Goal: Information Seeking & Learning: Learn about a topic

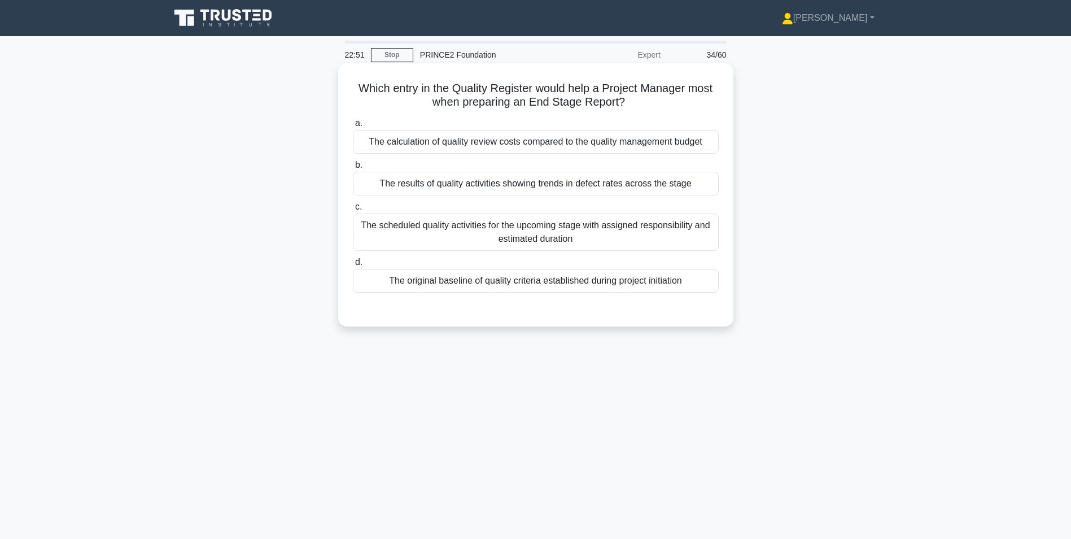
click at [486, 281] on div "The original baseline of quality criteria established during project initiation" at bounding box center [536, 281] width 366 height 24
click at [353, 266] on input "d. The original baseline of quality criteria established during project initiat…" at bounding box center [353, 262] width 0 height 7
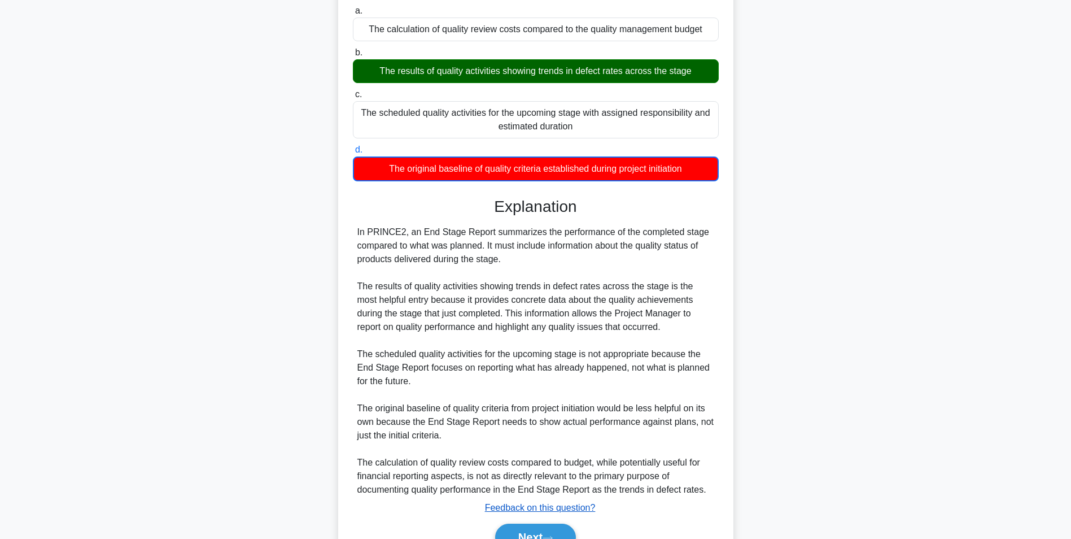
scroll to position [173, 0]
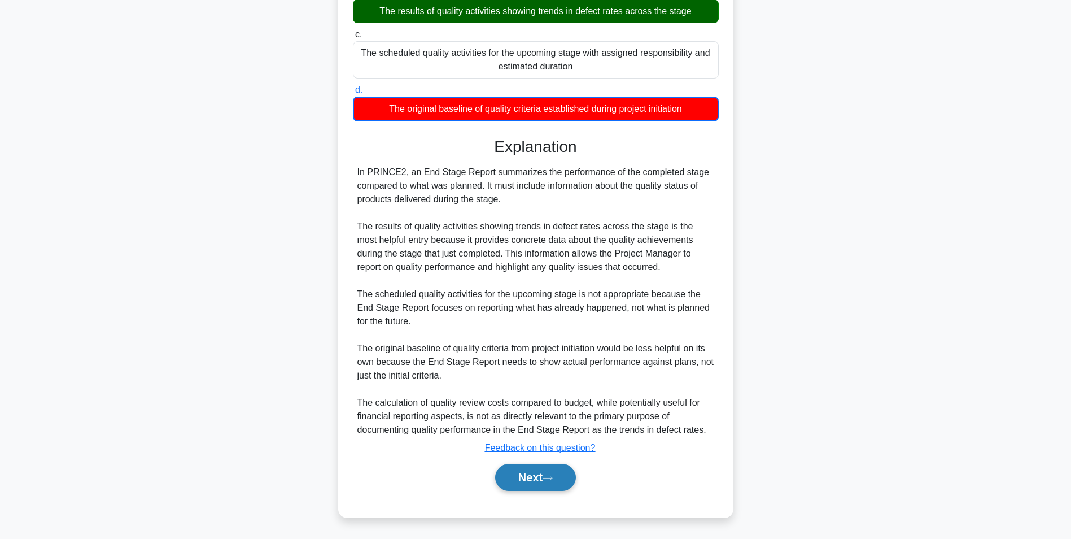
click at [530, 483] on button "Next" at bounding box center [535, 477] width 81 height 27
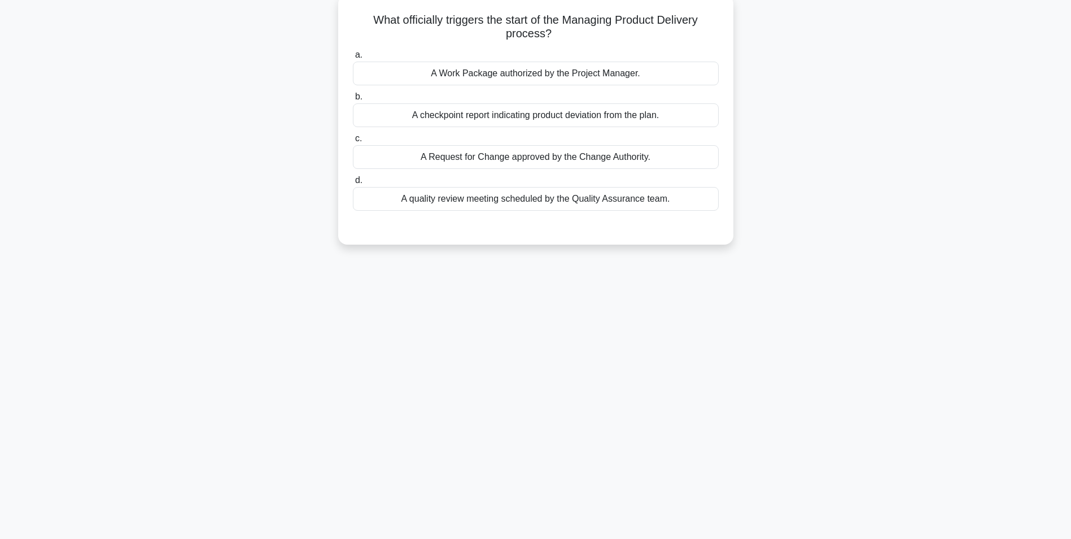
scroll to position [0, 0]
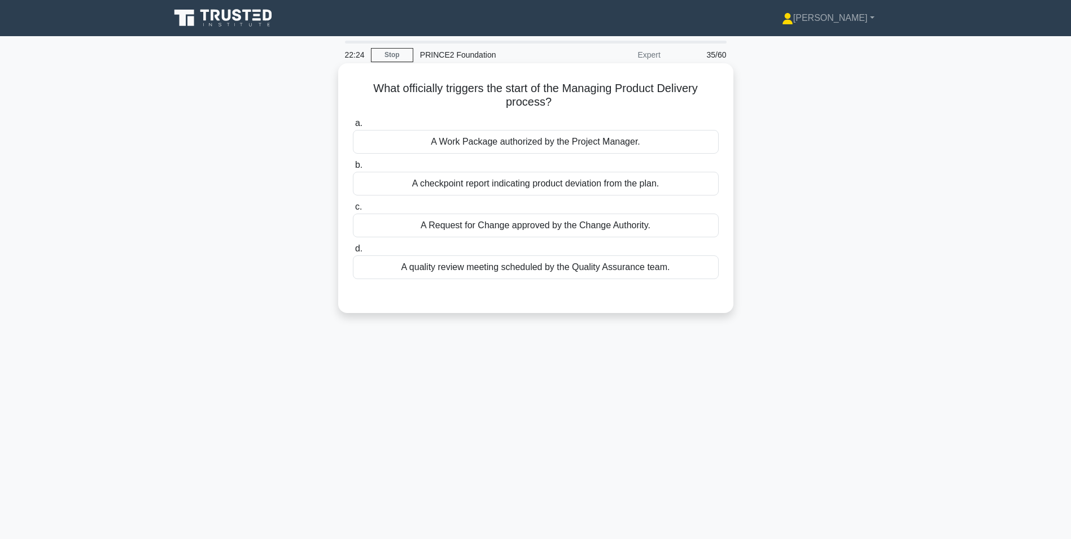
click at [549, 143] on div "A Work Package authorized by the Project Manager." at bounding box center [536, 142] width 366 height 24
click at [353, 127] on input "a. A Work Package authorized by the Project Manager." at bounding box center [353, 123] width 0 height 7
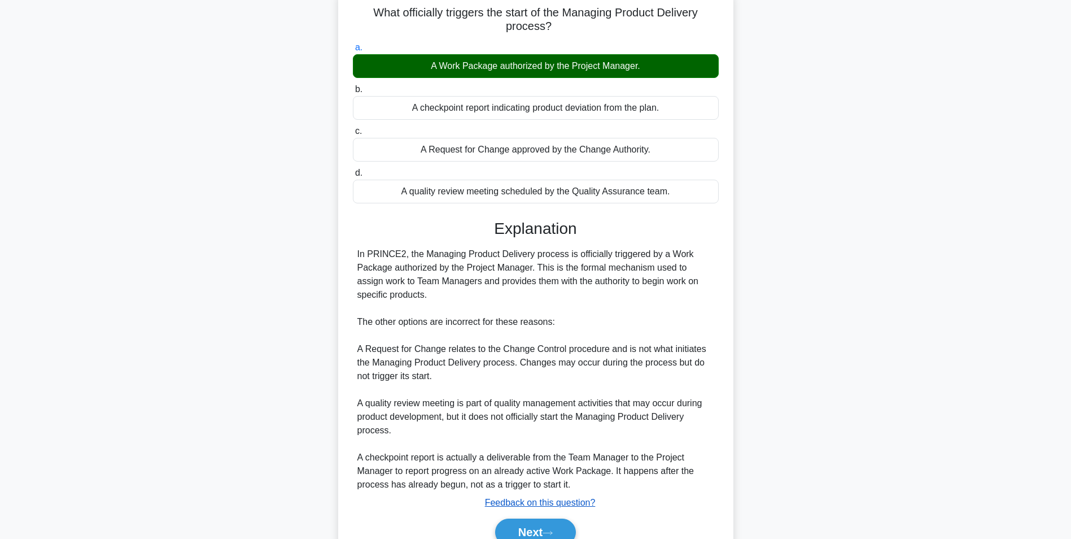
scroll to position [131, 0]
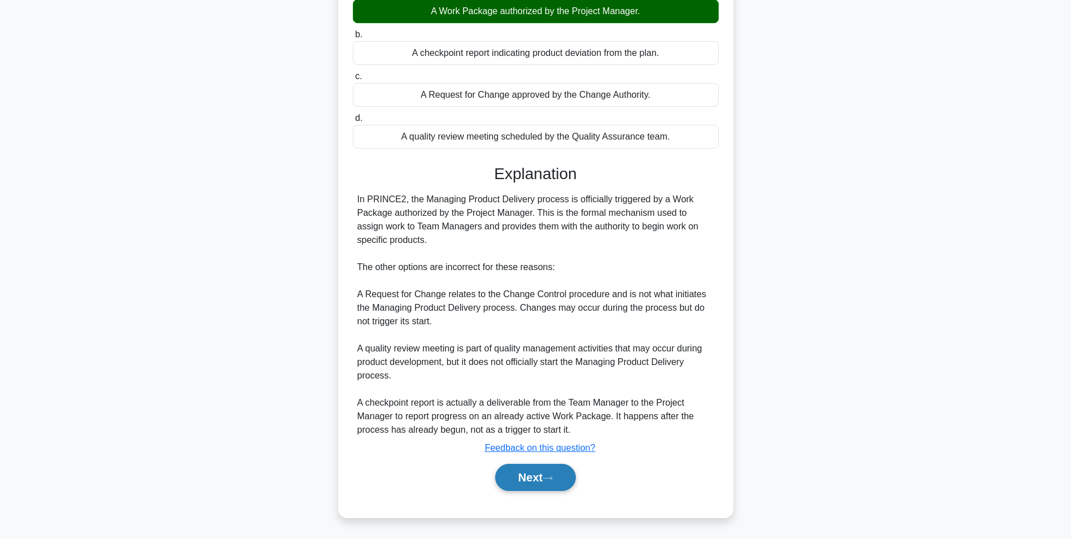
click at [530, 477] on button "Next" at bounding box center [535, 477] width 81 height 27
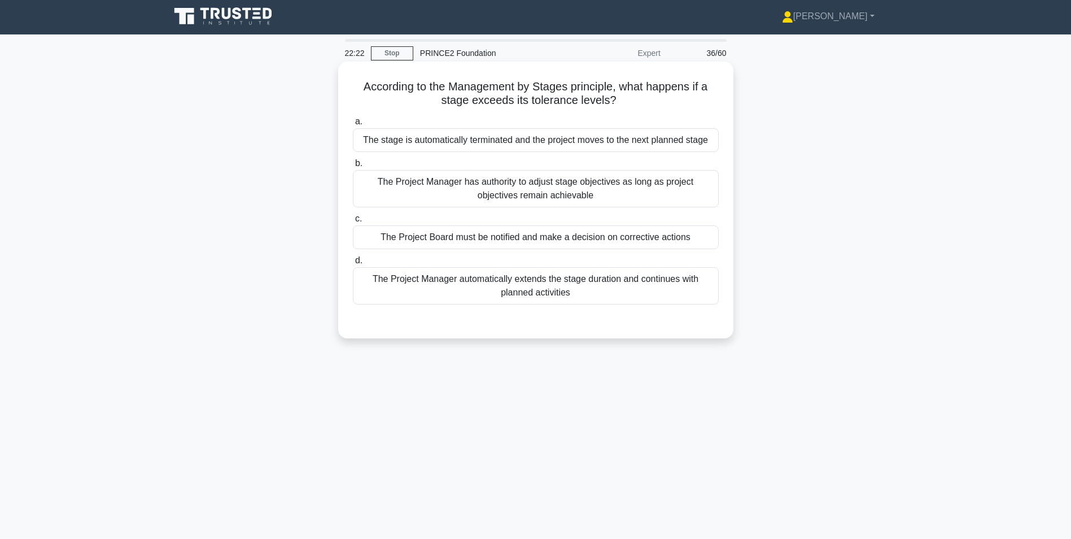
scroll to position [0, 0]
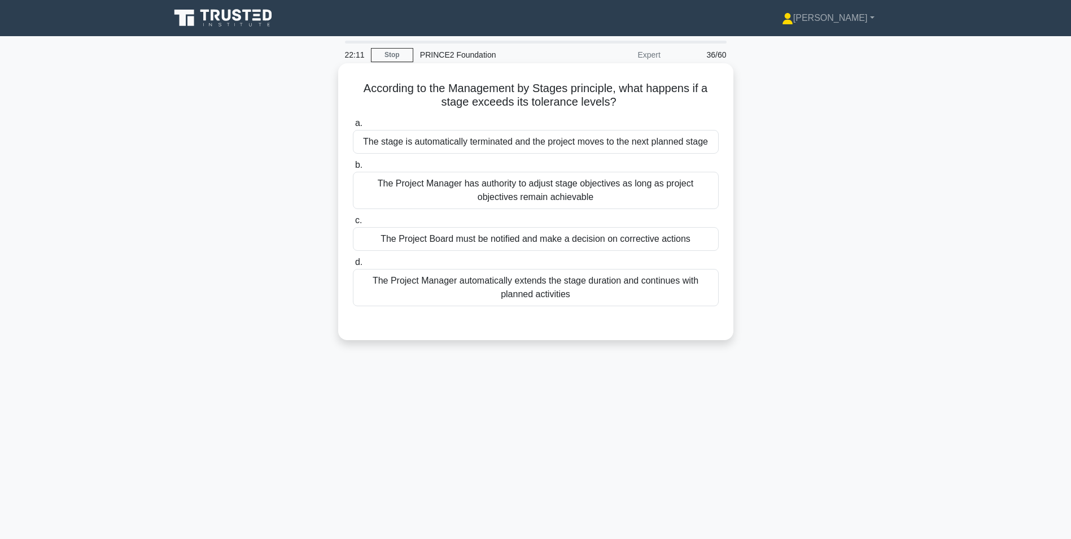
click at [408, 243] on div "The Project Board must be notified and make a decision on corrective actions" at bounding box center [536, 239] width 366 height 24
click at [353, 224] on input "c. The Project Board must be notified and make a decision on corrective actions" at bounding box center [353, 220] width 0 height 7
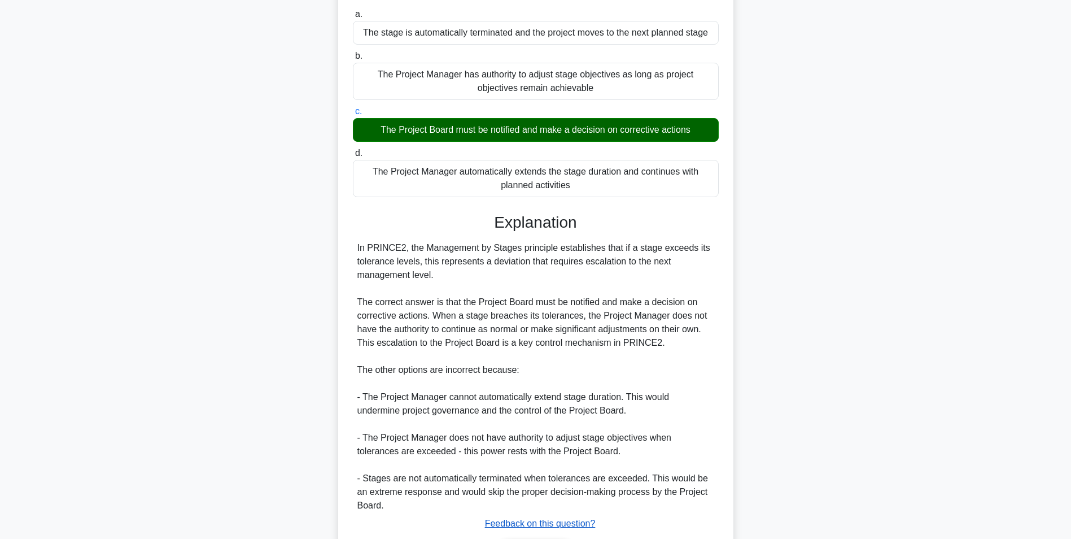
scroll to position [185, 0]
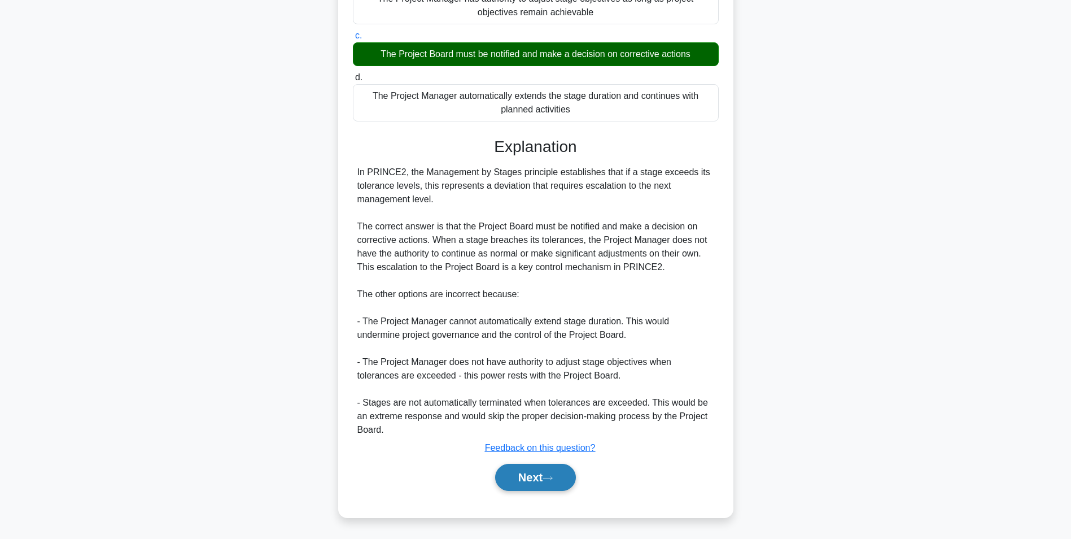
click at [532, 471] on button "Next" at bounding box center [535, 477] width 81 height 27
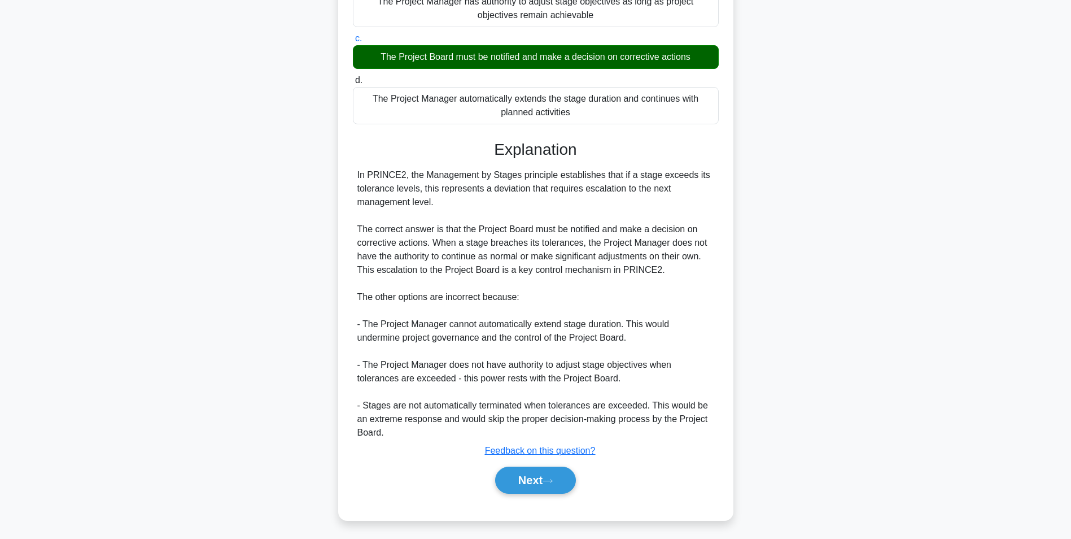
scroll to position [71, 0]
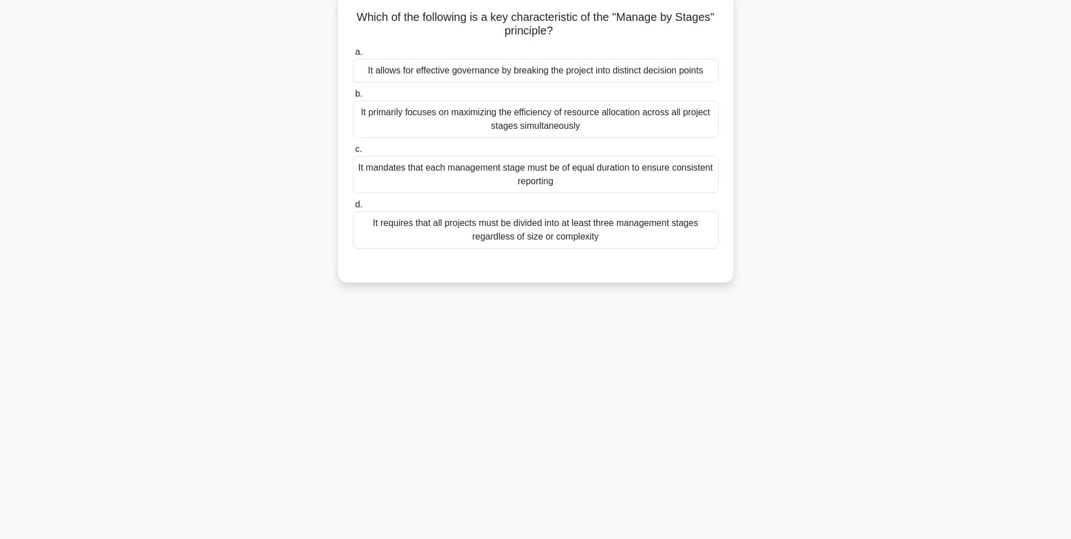
click at [400, 69] on div "It allows for effective governance by breaking the project into distinct decisi…" at bounding box center [536, 71] width 366 height 24
click at [353, 56] on input "a. It allows for effective governance by breaking the project into distinct dec…" at bounding box center [353, 52] width 0 height 7
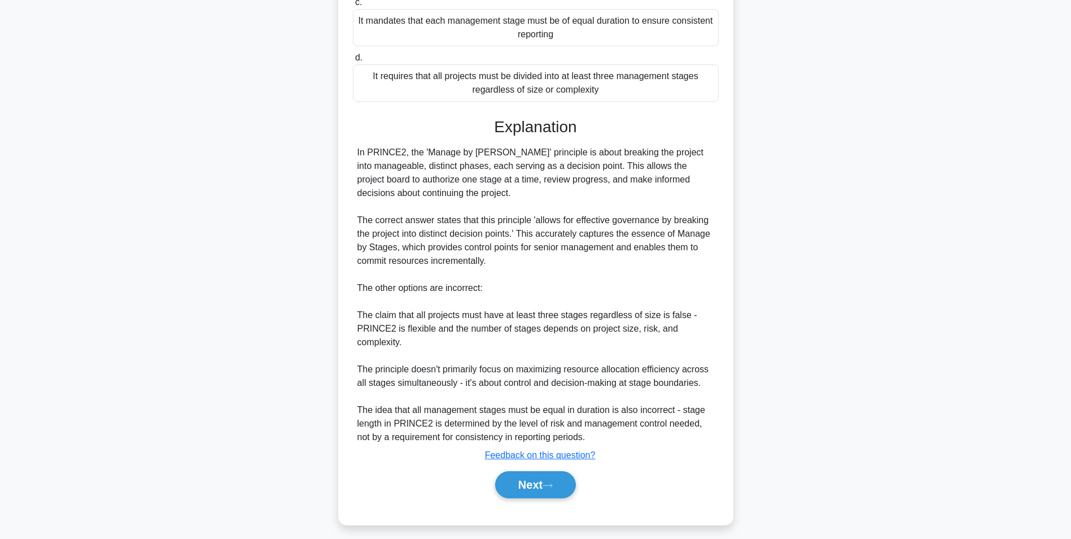
scroll to position [226, 0]
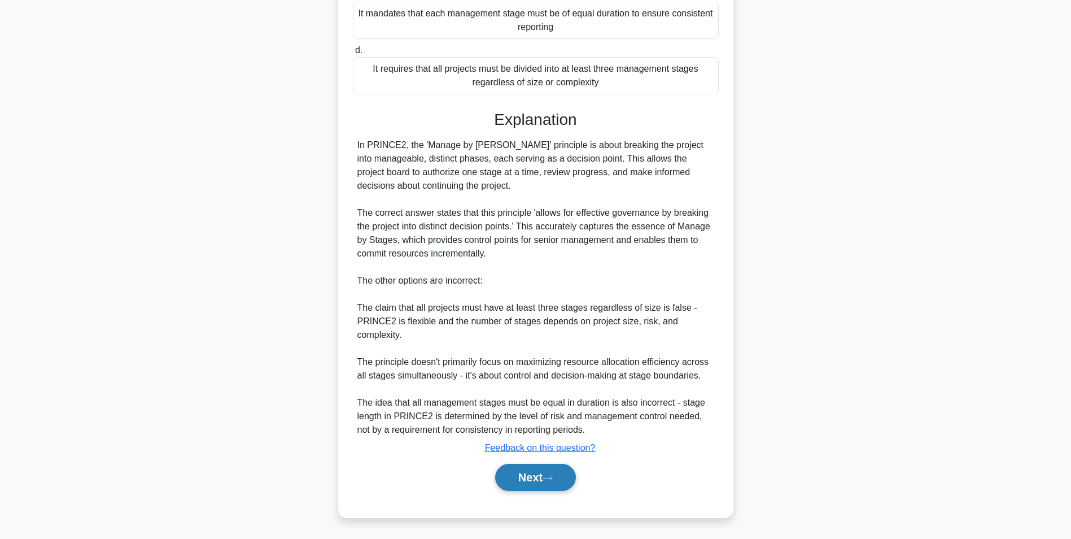
click at [524, 475] on button "Next" at bounding box center [535, 477] width 81 height 27
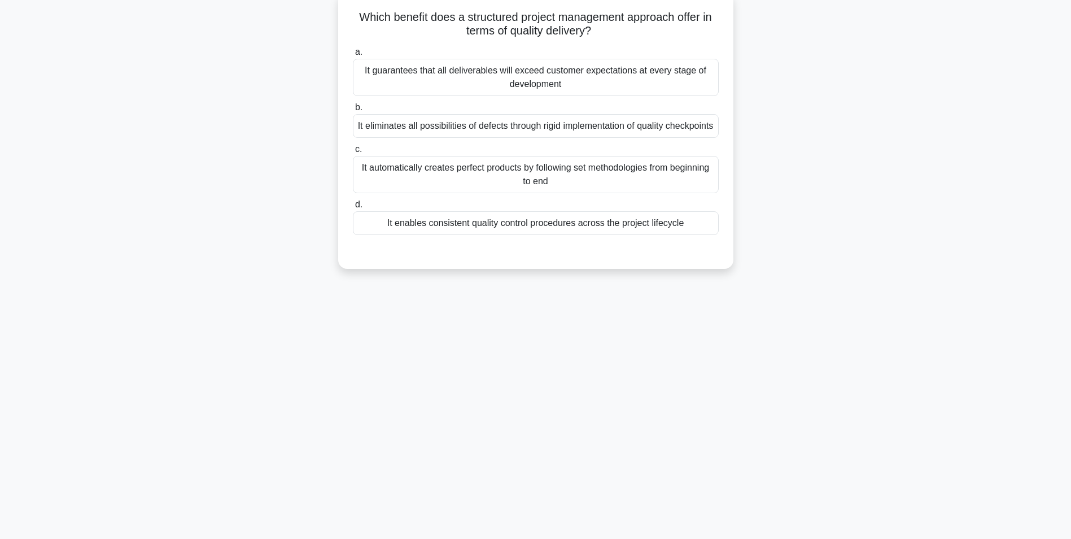
scroll to position [0, 0]
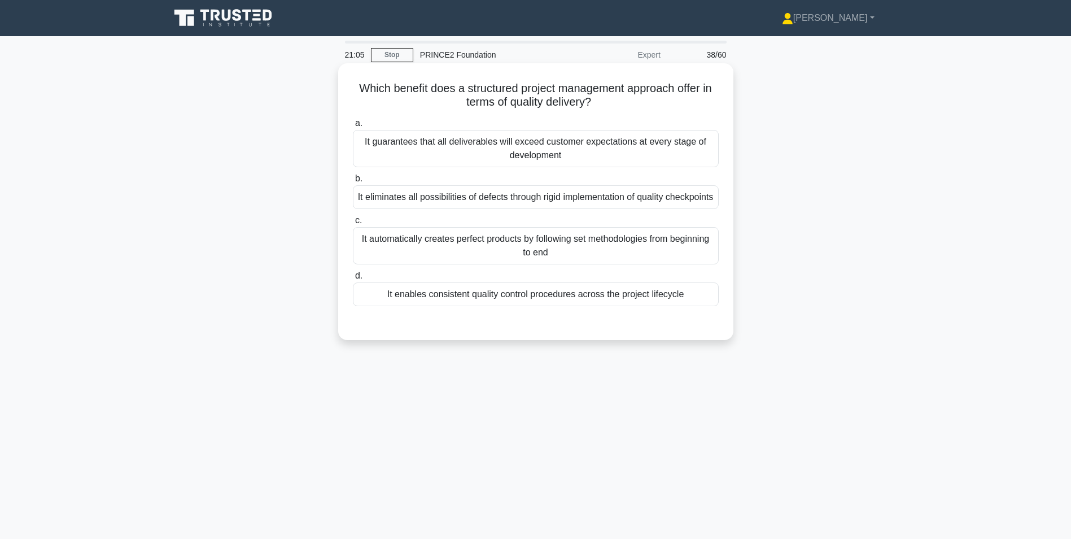
click at [419, 306] on div "It enables consistent quality control procedures across the project lifecycle" at bounding box center [536, 294] width 366 height 24
click at [353, 279] on input "d. It enables consistent quality control procedures across the project lifecycle" at bounding box center [353, 275] width 0 height 7
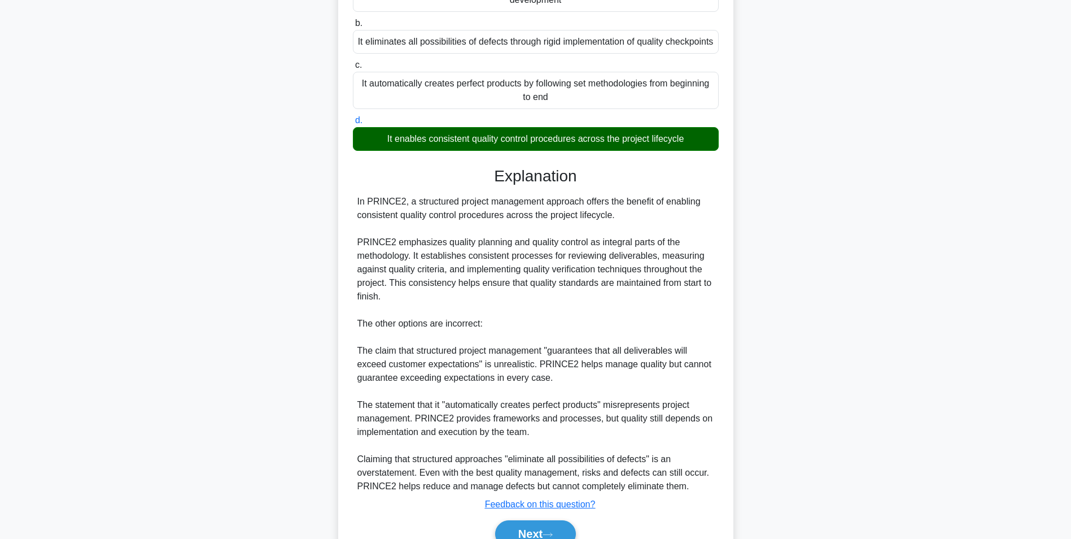
scroll to position [226, 0]
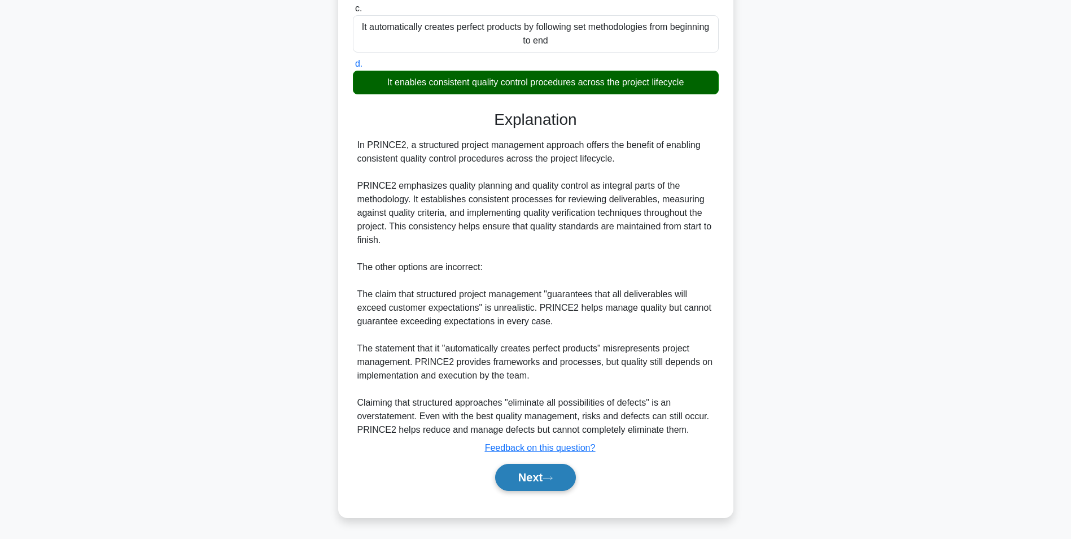
click at [549, 467] on button "Next" at bounding box center [535, 477] width 81 height 27
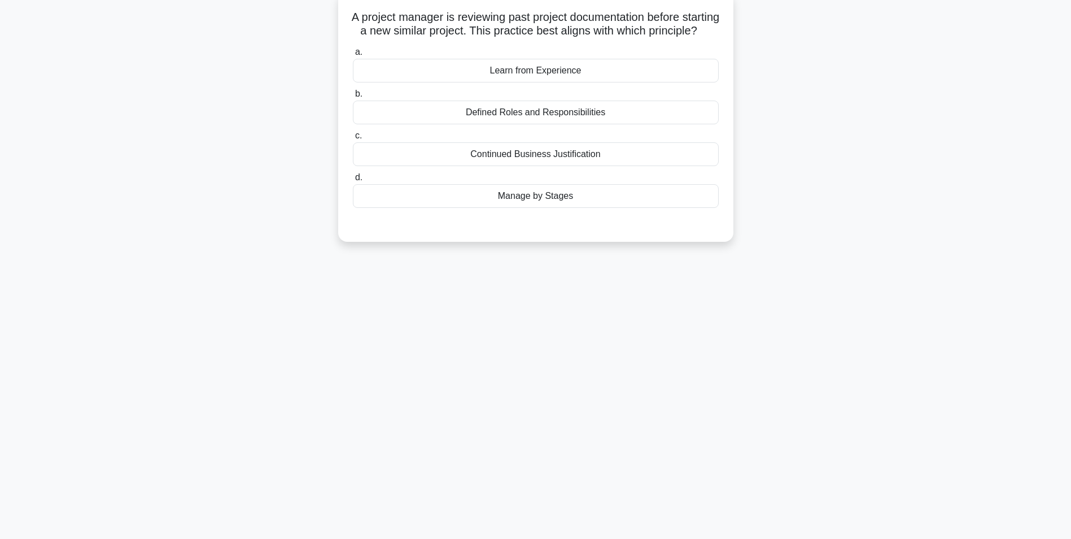
click at [537, 82] on div "Learn from Experience" at bounding box center [536, 71] width 366 height 24
click at [353, 56] on input "a. Learn from Experience" at bounding box center [353, 52] width 0 height 7
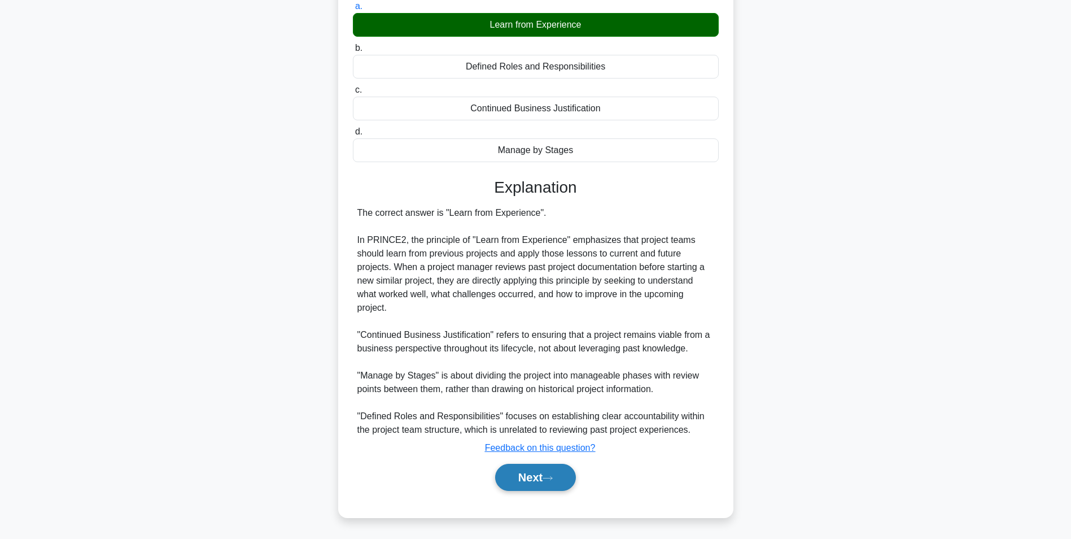
click at [530, 477] on button "Next" at bounding box center [535, 477] width 81 height 27
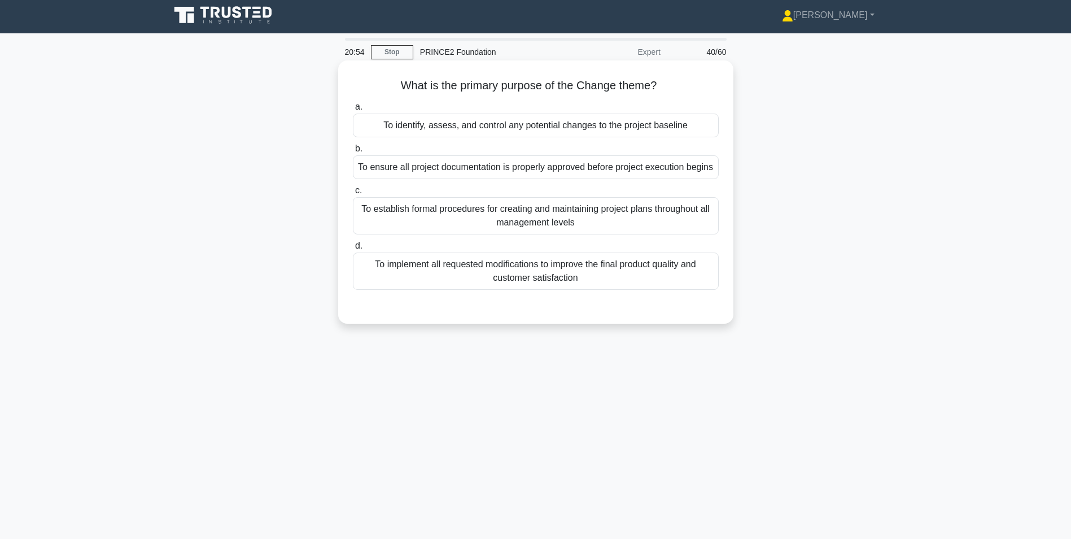
scroll to position [0, 0]
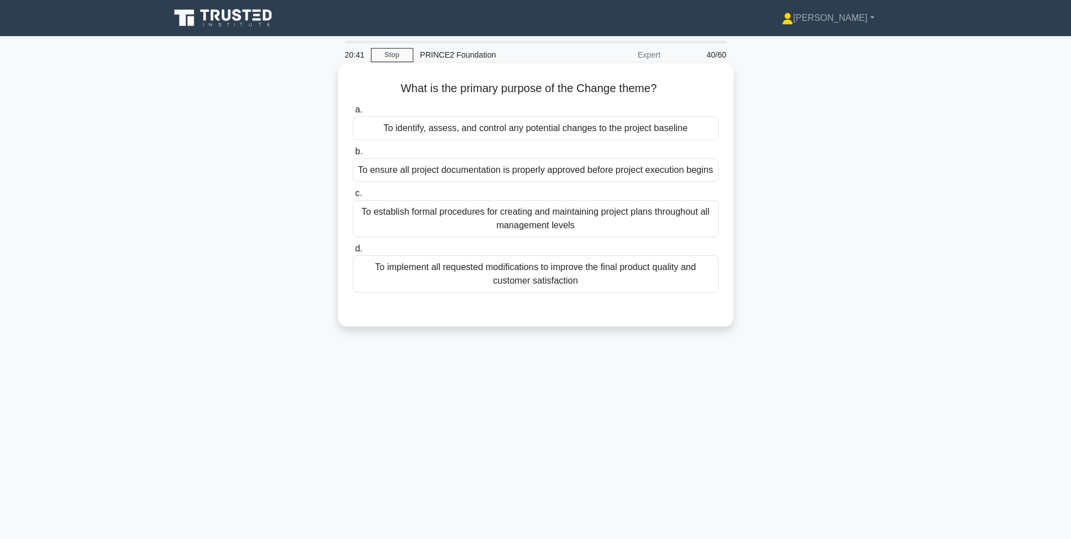
click at [464, 129] on div "To identify, assess, and control any potential changes to the project baseline" at bounding box center [536, 128] width 366 height 24
click at [353, 113] on input "a. To identify, assess, and control any potential changes to the project baseli…" at bounding box center [353, 109] width 0 height 7
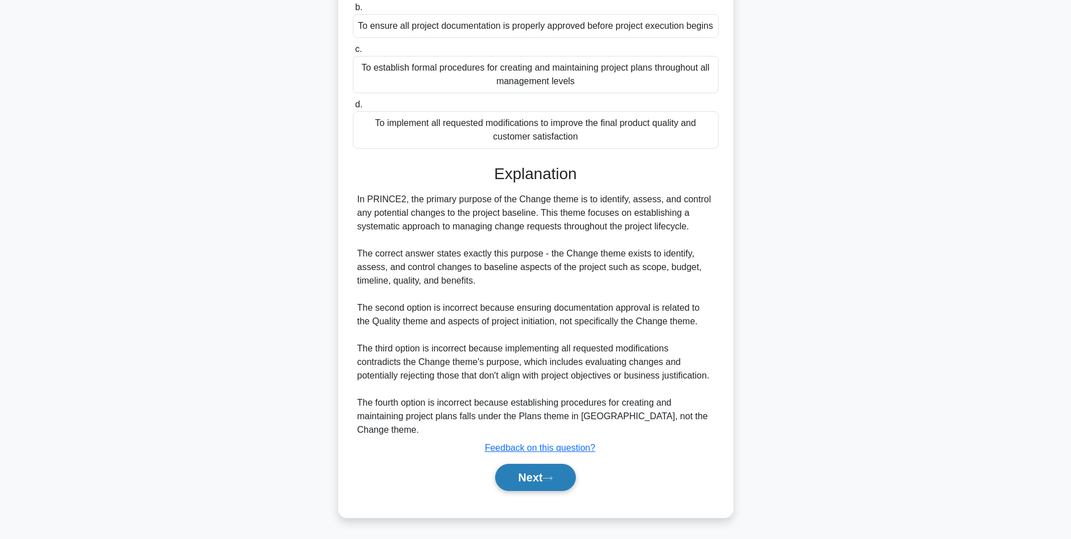
click at [523, 473] on button "Next" at bounding box center [535, 477] width 81 height 27
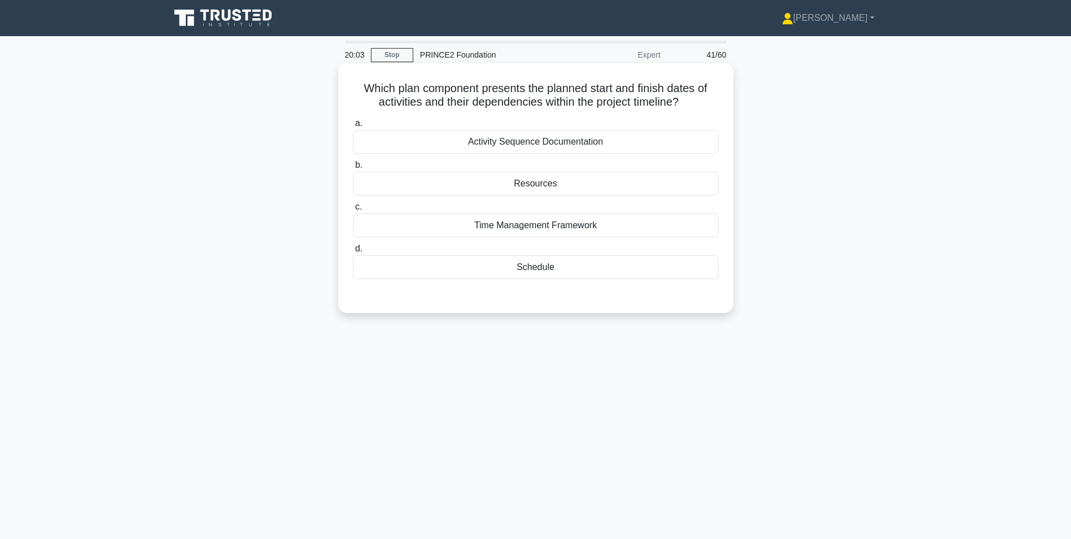
click at [513, 142] on div "Activity Sequence Documentation" at bounding box center [536, 142] width 366 height 24
click at [353, 127] on input "a. Activity Sequence Documentation" at bounding box center [353, 123] width 0 height 7
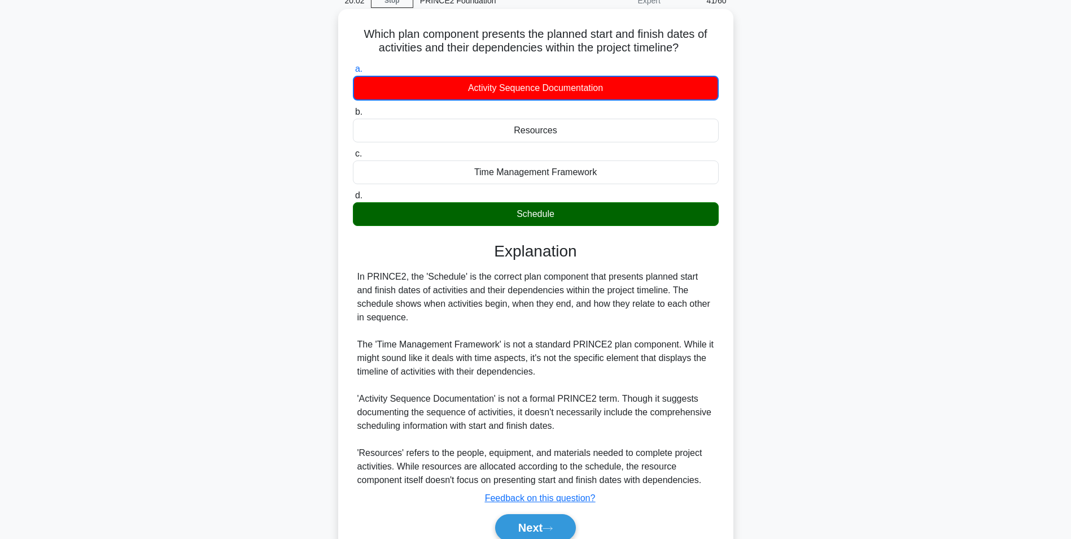
scroll to position [105, 0]
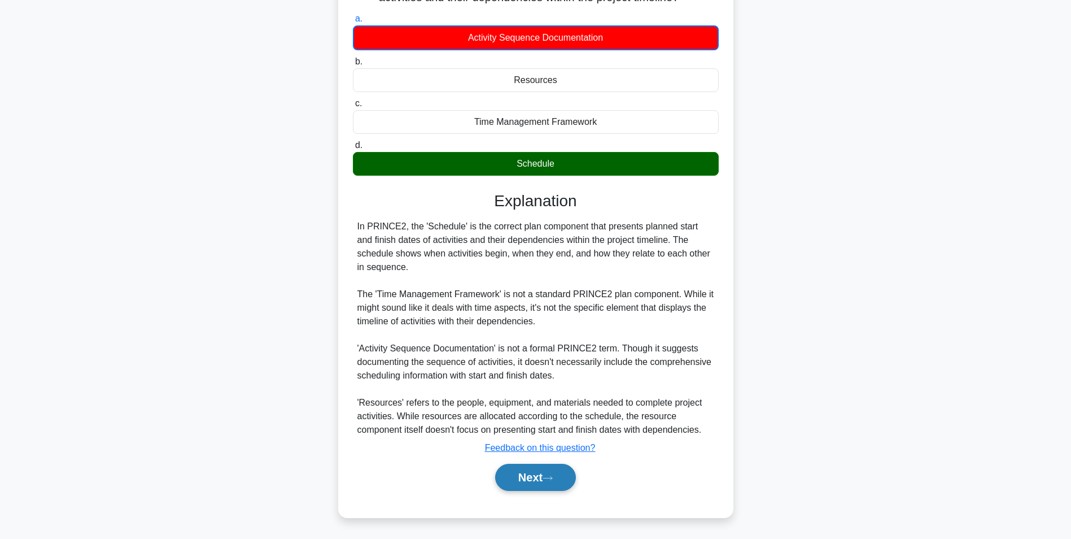
click at [530, 472] on button "Next" at bounding box center [535, 477] width 81 height 27
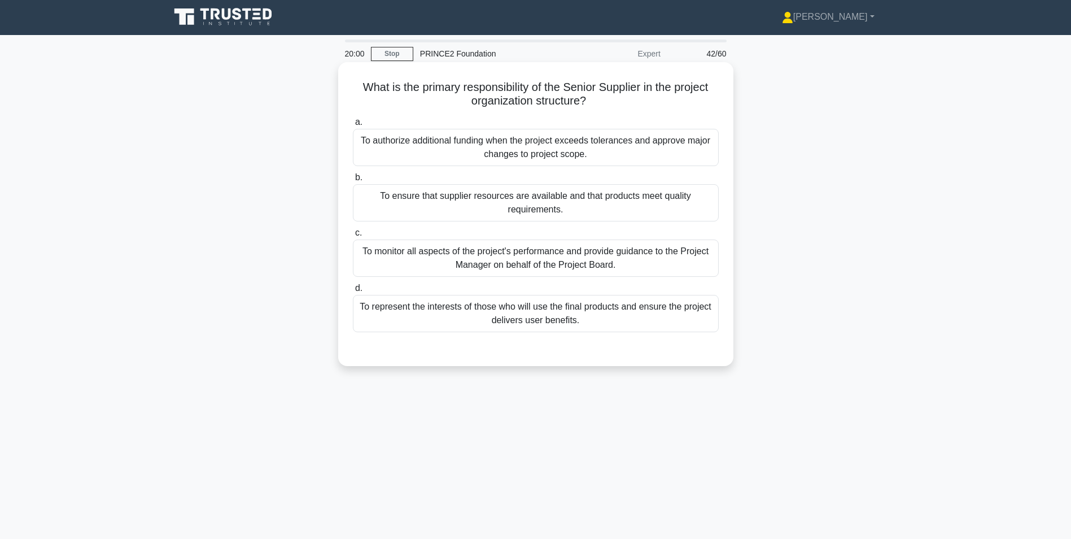
scroll to position [0, 0]
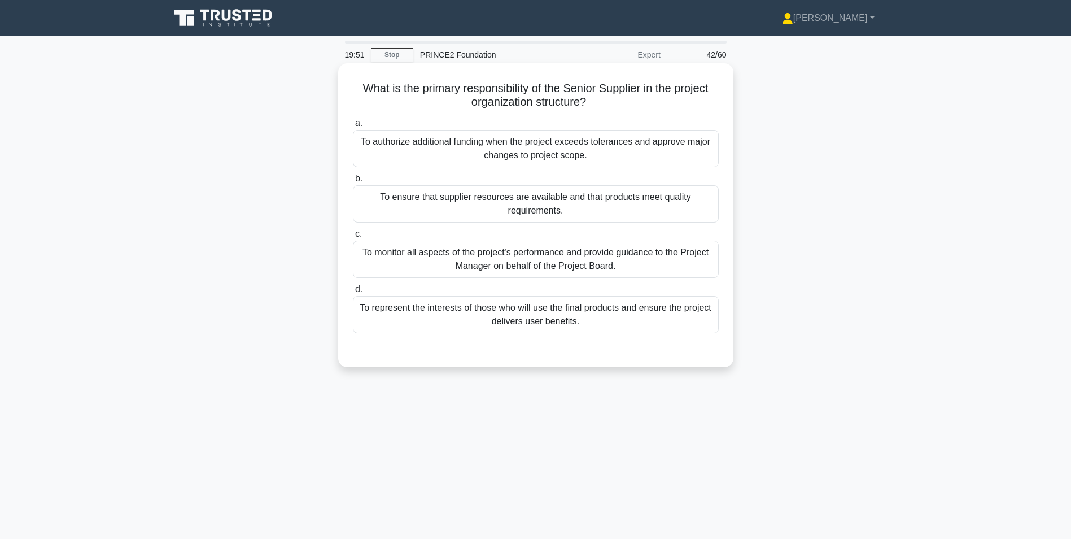
click at [457, 209] on div "To ensure that supplier resources are available and that products meet quality …" at bounding box center [536, 203] width 366 height 37
click at [353, 182] on input "b. To ensure that supplier resources are available and that products meet quali…" at bounding box center [353, 178] width 0 height 7
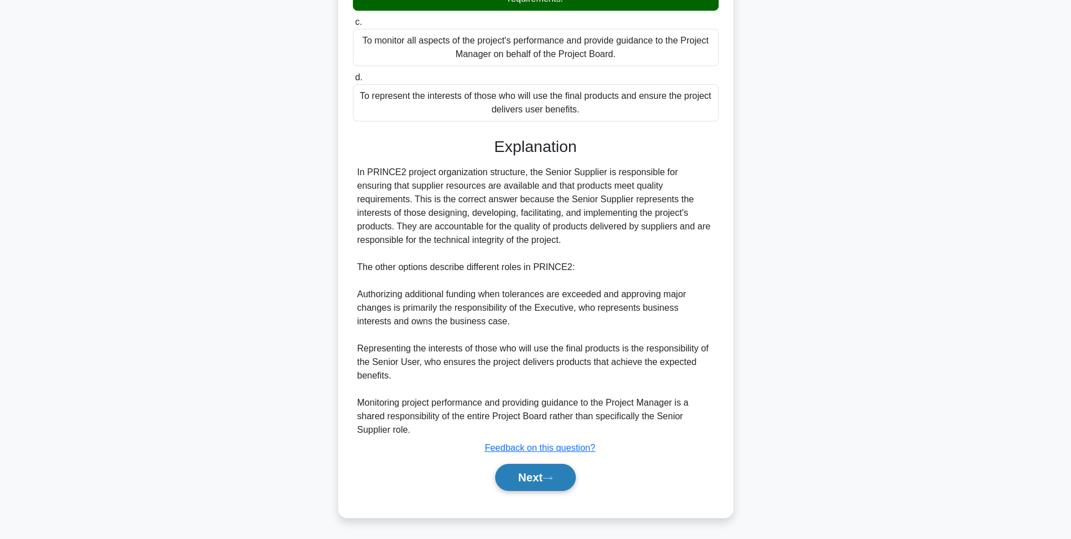
click at [535, 479] on button "Next" at bounding box center [535, 477] width 81 height 27
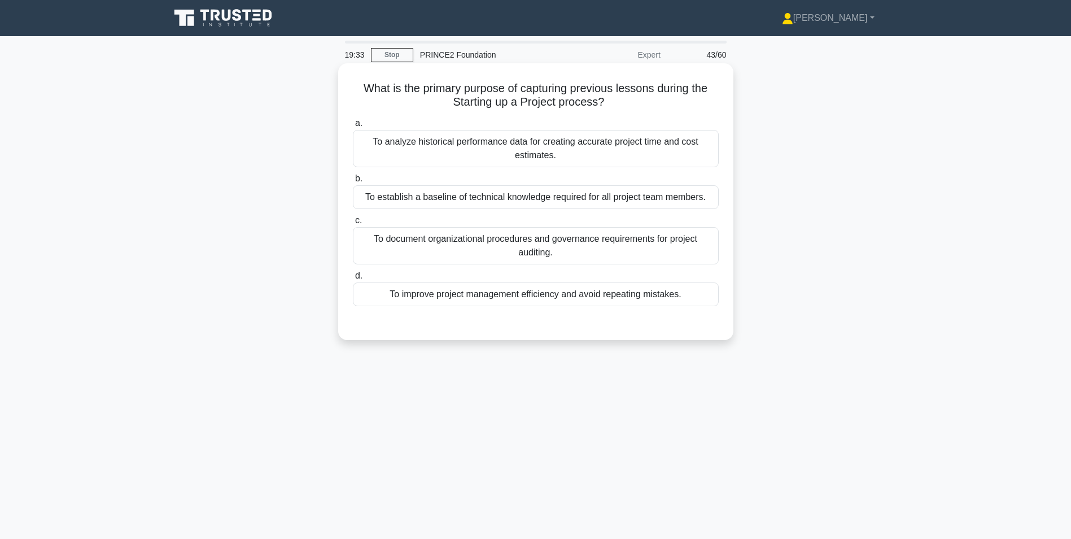
click at [469, 298] on div "To improve project management efficiency and avoid repeating mistakes." at bounding box center [536, 294] width 366 height 24
click at [353, 279] on input "d. To improve project management efficiency and avoid repeating mistakes." at bounding box center [353, 275] width 0 height 7
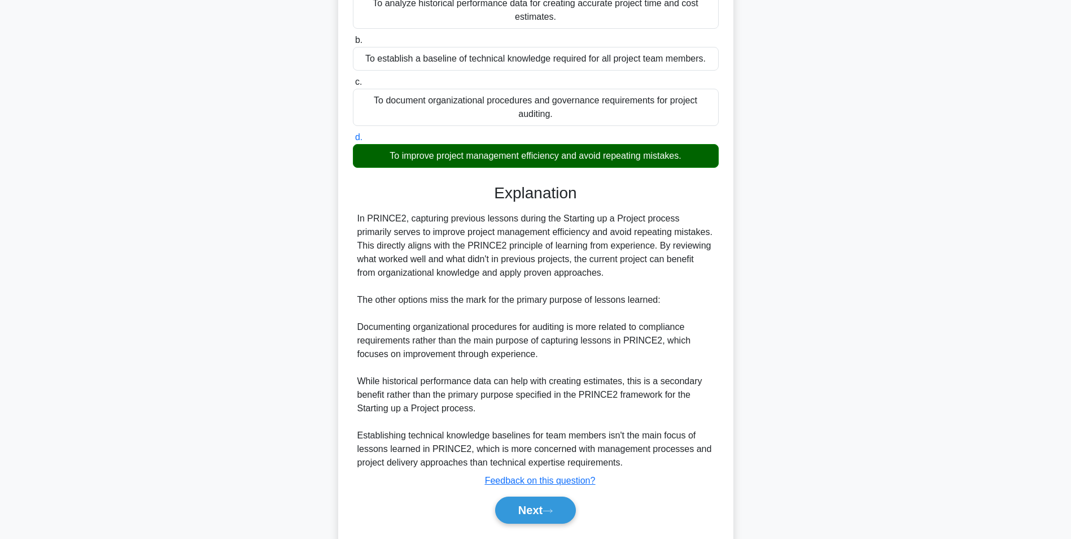
scroll to position [172, 0]
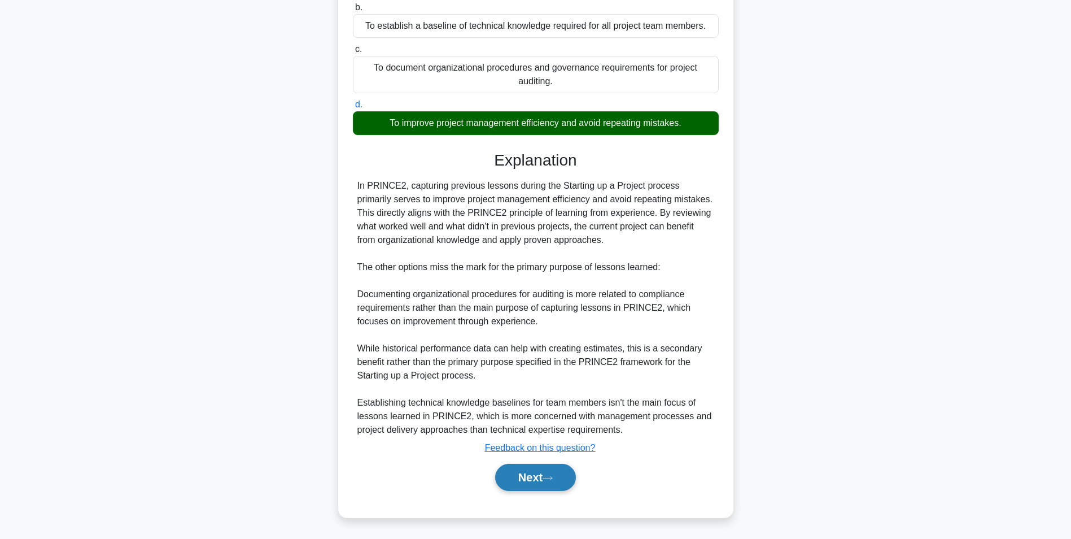
click at [529, 477] on button "Next" at bounding box center [535, 477] width 81 height 27
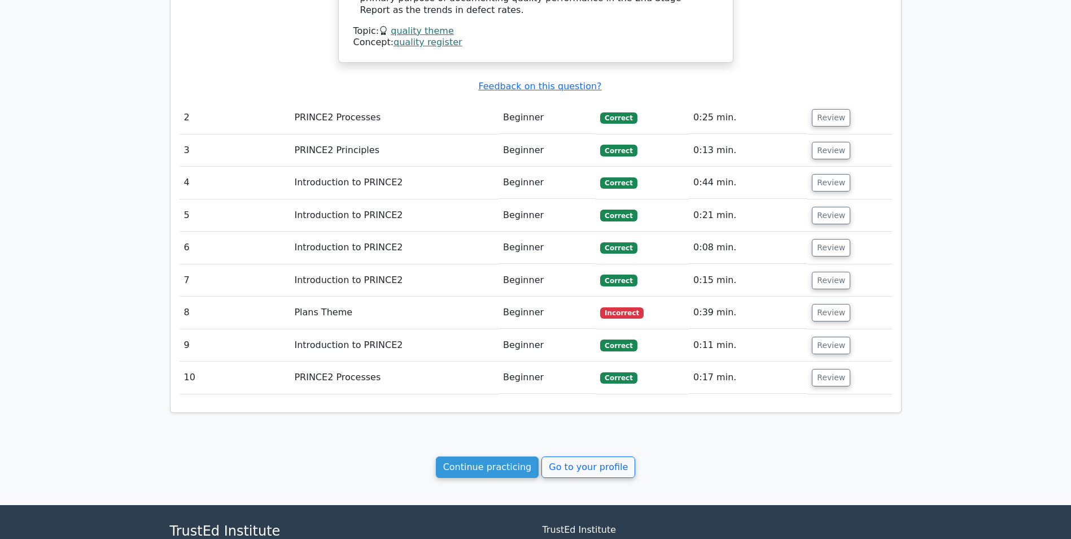
scroll to position [1218, 0]
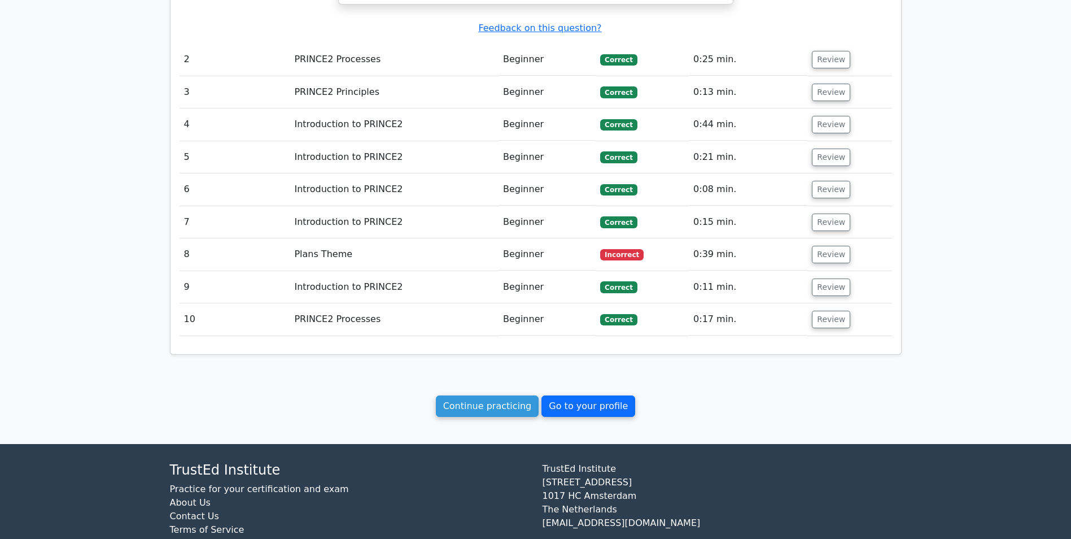
click at [579, 395] on link "Go to your profile" at bounding box center [588, 405] width 94 height 21
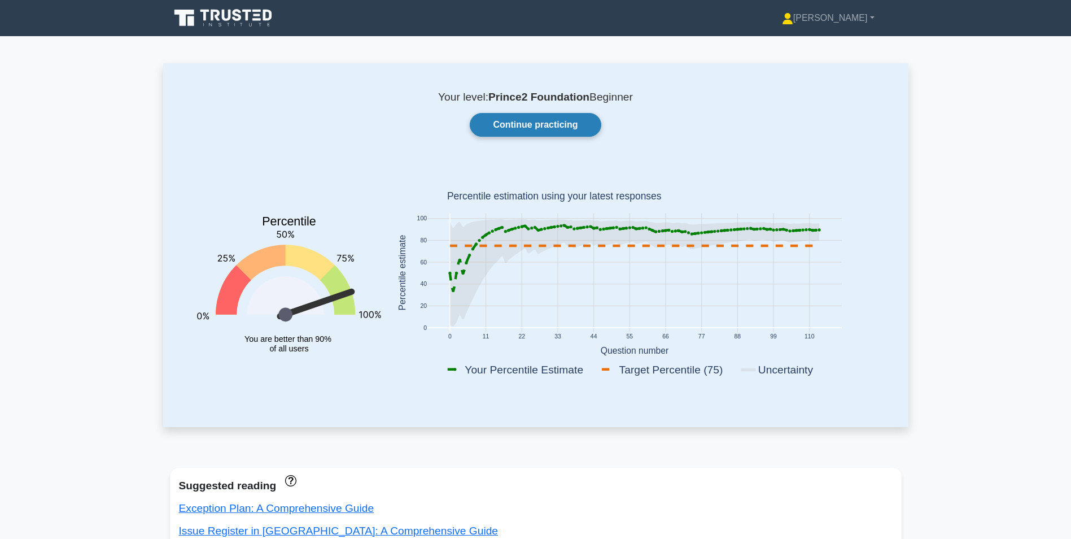
click at [522, 124] on link "Continue practicing" at bounding box center [535, 125] width 131 height 24
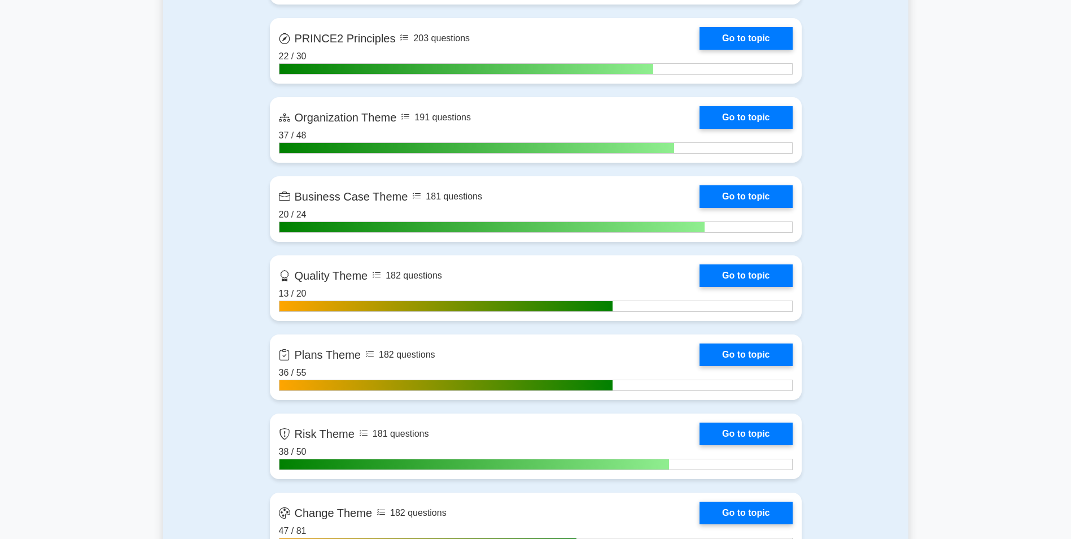
scroll to position [339, 0]
